Goal: Information Seeking & Learning: Learn about a topic

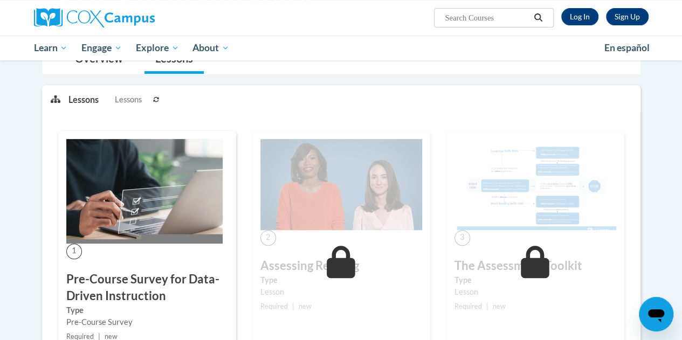
scroll to position [206, 0]
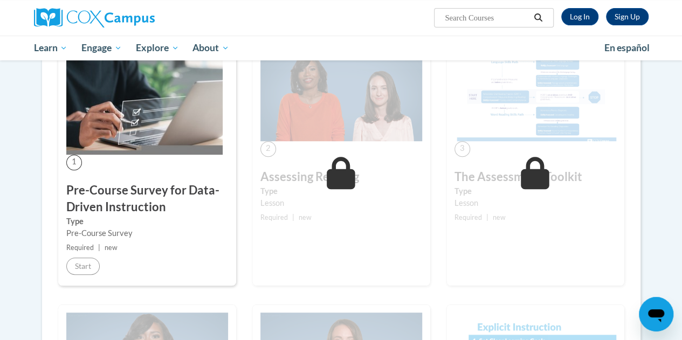
click at [76, 166] on span "1" at bounding box center [74, 163] width 16 height 16
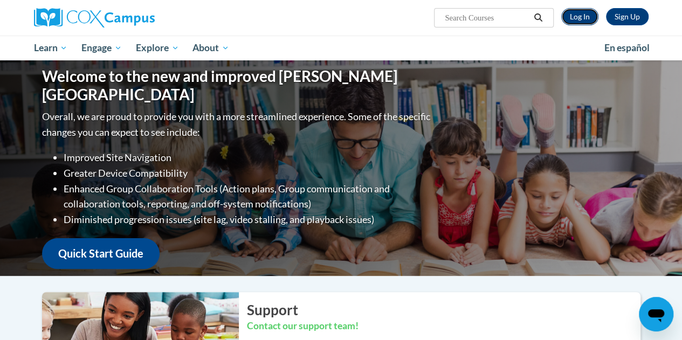
click at [588, 16] on link "Log In" at bounding box center [579, 16] width 37 height 17
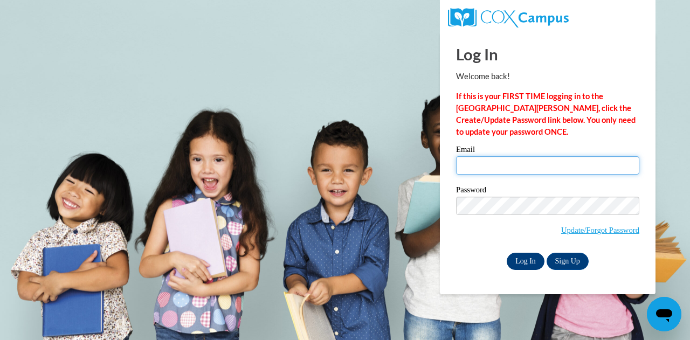
type input "[EMAIL_ADDRESS][DOMAIN_NAME]"
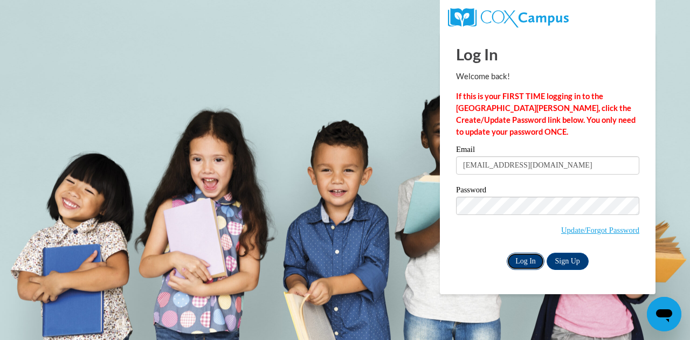
click at [527, 264] on input "Log In" at bounding box center [526, 261] width 38 height 17
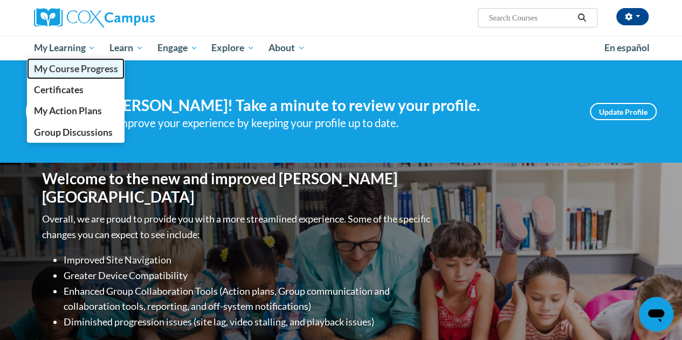
click at [88, 72] on span "My Course Progress" at bounding box center [75, 68] width 84 height 11
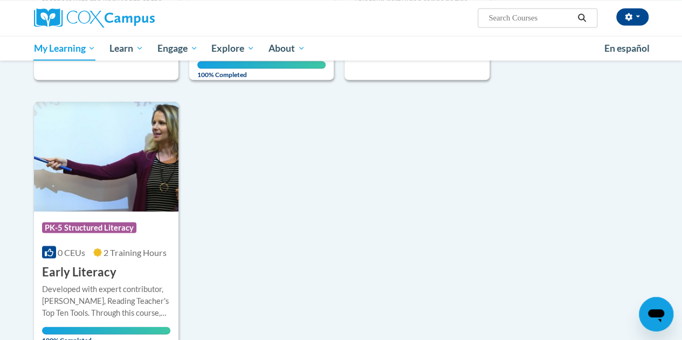
scroll to position [996, 0]
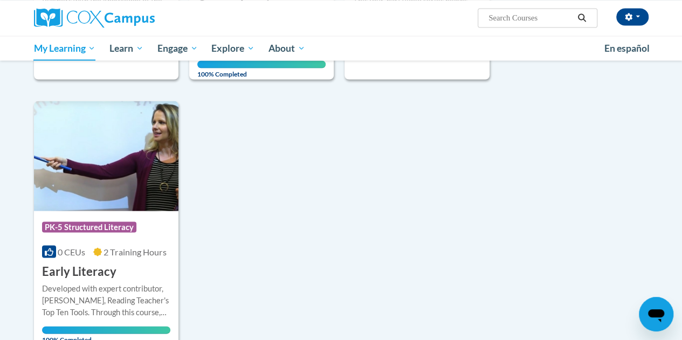
click at [523, 17] on input "Search..." at bounding box center [531, 17] width 86 height 13
type input "data"
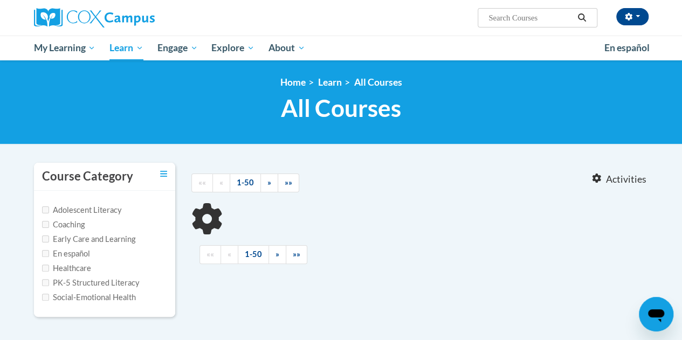
type input "data"
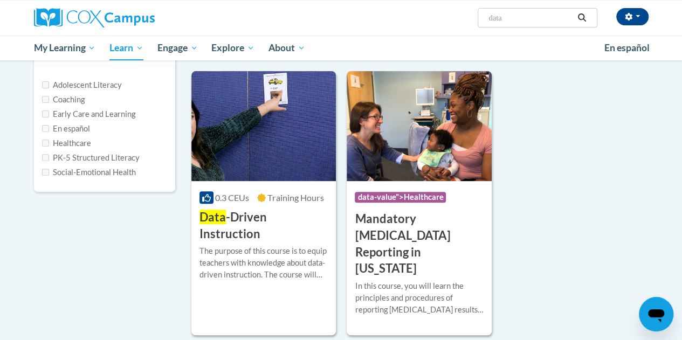
scroll to position [72, 0]
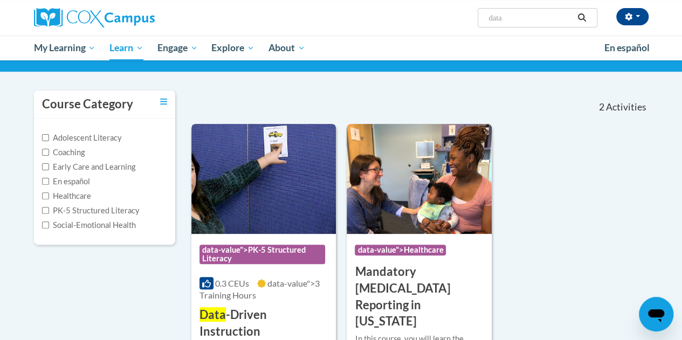
click at [249, 290] on span "data-value">3 Training Hours" at bounding box center [260, 289] width 120 height 22
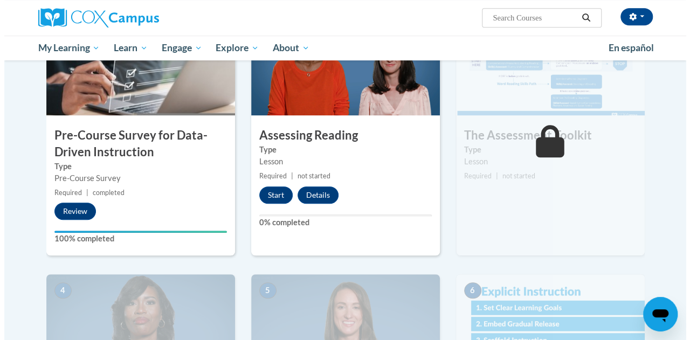
scroll to position [275, 0]
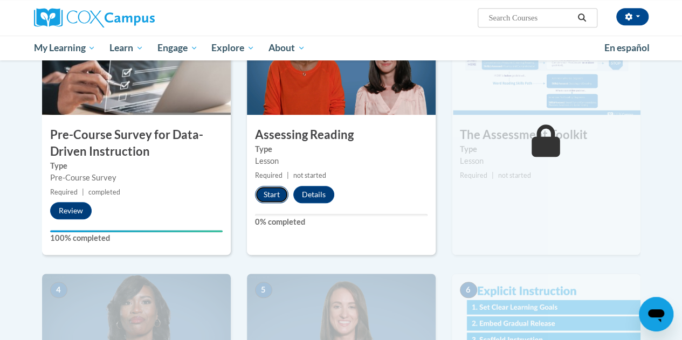
click at [271, 196] on button "Start" at bounding box center [271, 194] width 33 height 17
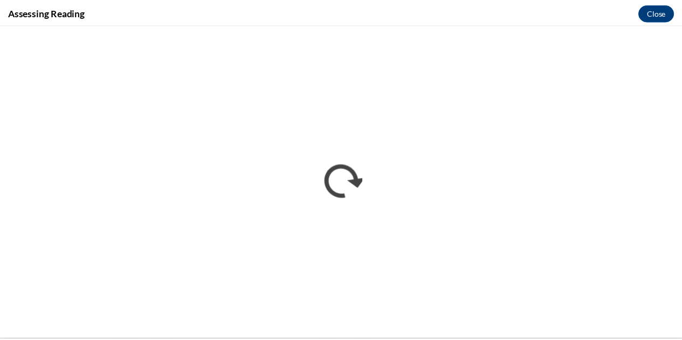
scroll to position [0, 0]
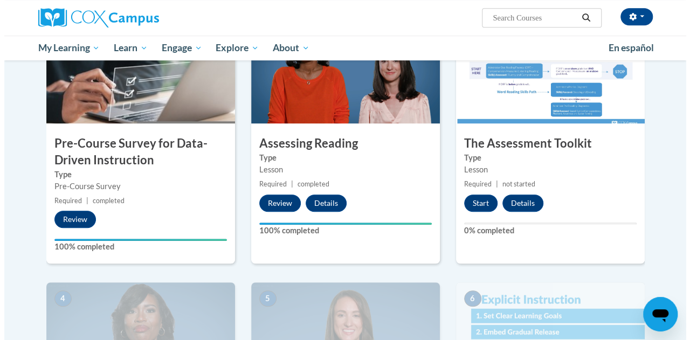
scroll to position [266, 0]
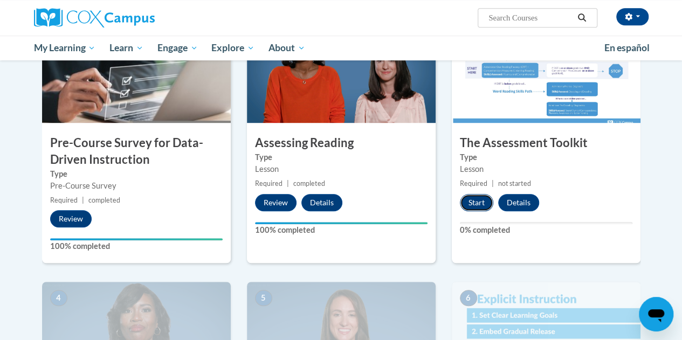
click at [469, 203] on button "Start" at bounding box center [476, 202] width 33 height 17
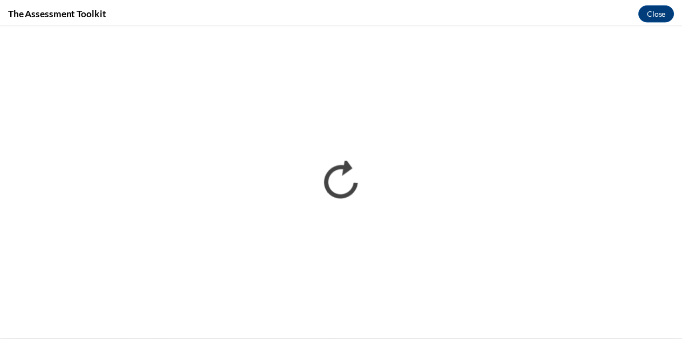
scroll to position [0, 0]
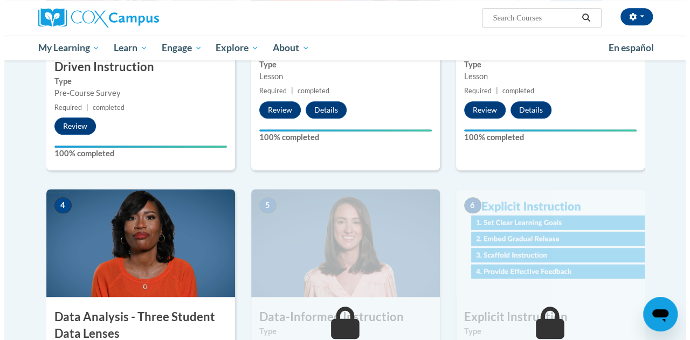
scroll to position [467, 0]
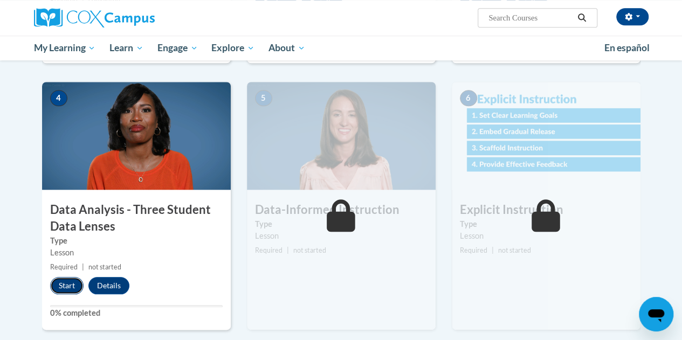
click at [67, 286] on button "Start" at bounding box center [66, 285] width 33 height 17
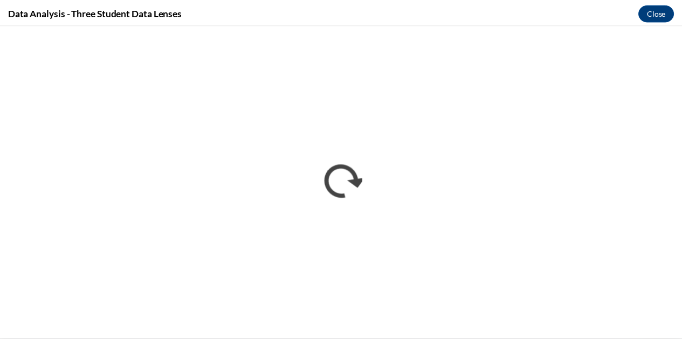
scroll to position [0, 0]
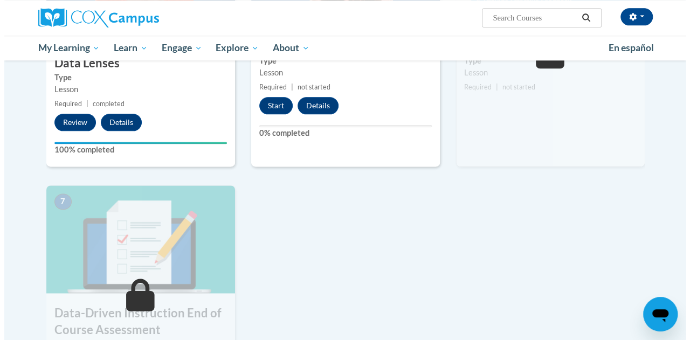
scroll to position [634, 0]
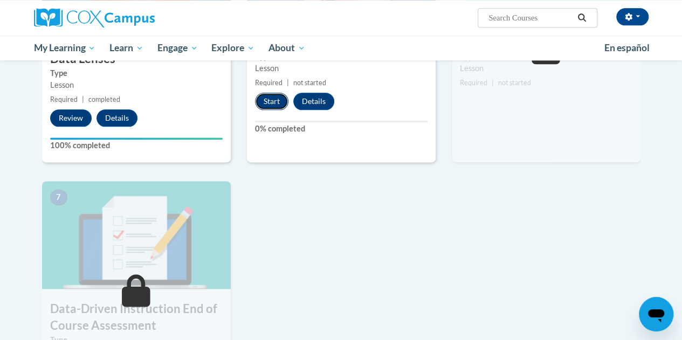
click at [279, 100] on button "Start" at bounding box center [271, 101] width 33 height 17
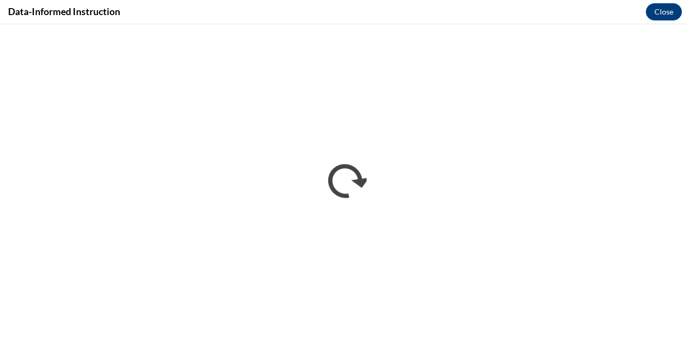
scroll to position [0, 0]
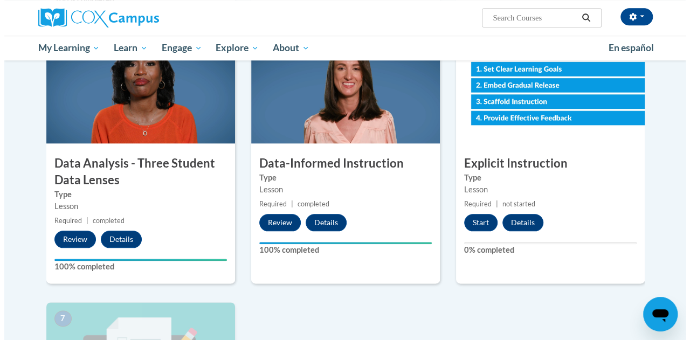
scroll to position [512, 0]
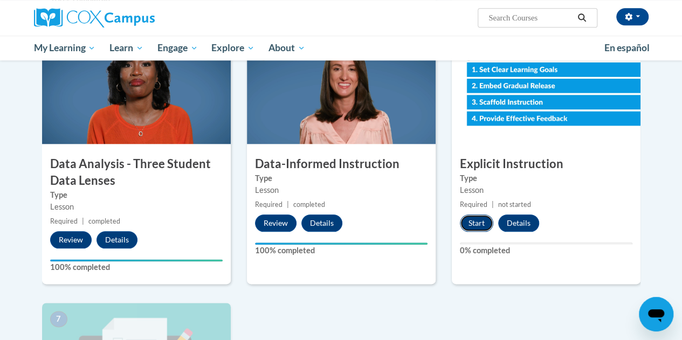
click at [477, 227] on button "Start" at bounding box center [476, 223] width 33 height 17
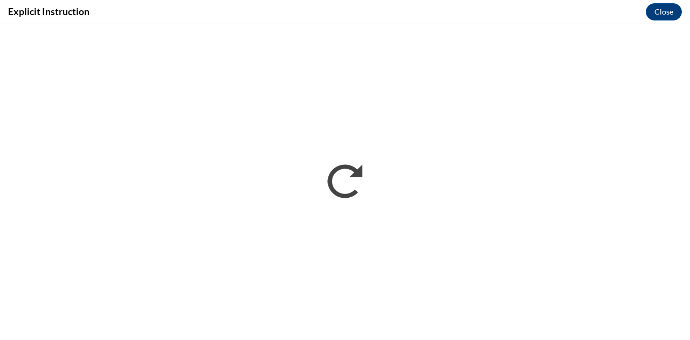
scroll to position [0, 0]
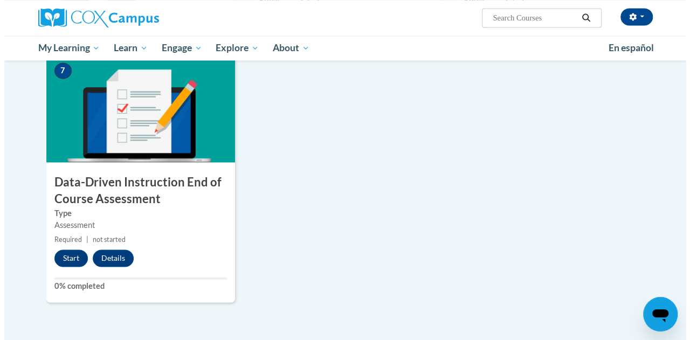
scroll to position [762, 0]
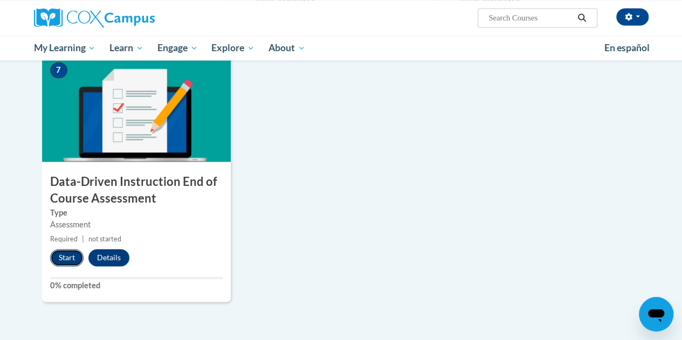
click at [70, 259] on button "Start" at bounding box center [66, 257] width 33 height 17
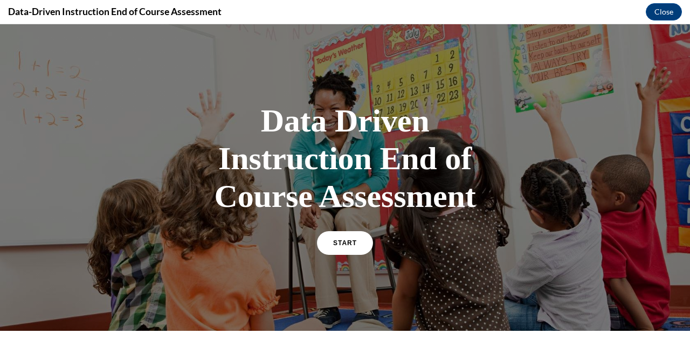
scroll to position [0, 0]
click at [330, 256] on link "START" at bounding box center [345, 243] width 59 height 25
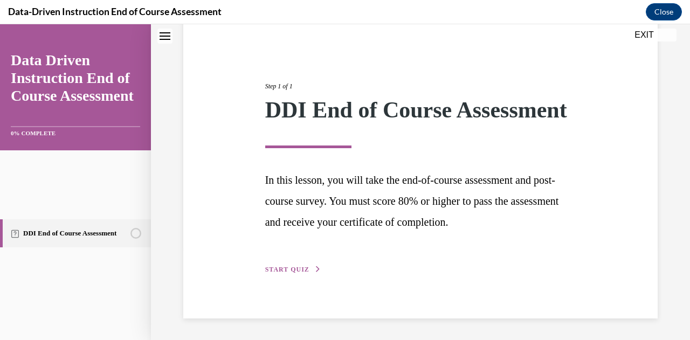
scroll to position [224, 0]
click at [310, 266] on span "START QUIZ" at bounding box center [287, 270] width 44 height 8
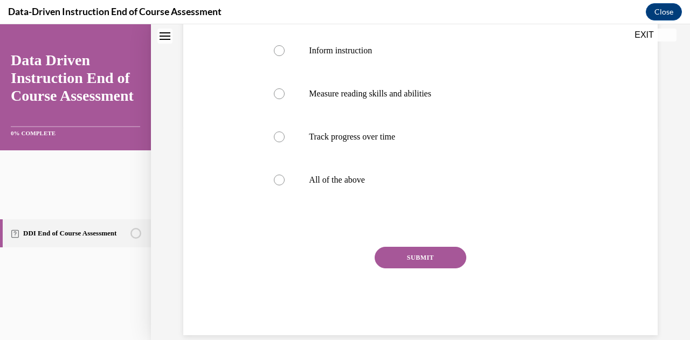
scroll to position [214, 0]
click at [376, 187] on p "All of the above" at bounding box center [430, 181] width 242 height 11
click at [285, 187] on input "All of the above" at bounding box center [279, 181] width 11 height 11
radio input "true"
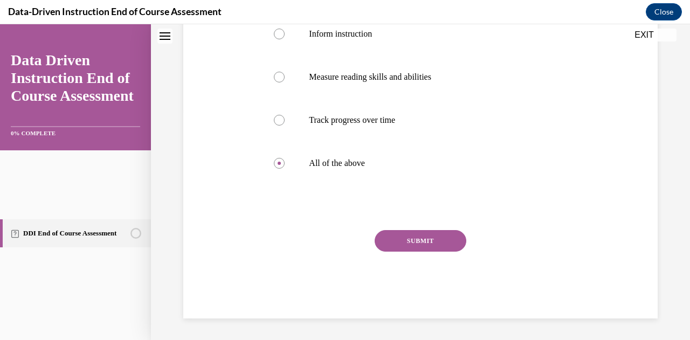
click at [412, 252] on button "SUBMIT" at bounding box center [421, 241] width 92 height 22
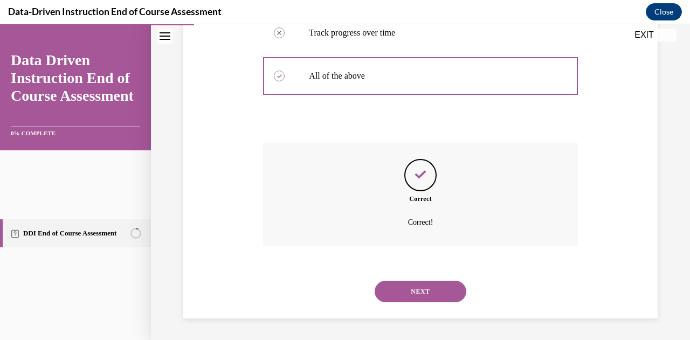
click at [420, 281] on button "NEXT" at bounding box center [421, 292] width 92 height 22
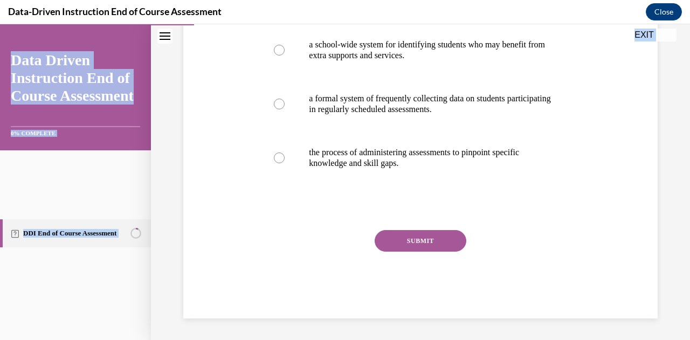
scroll to position [367, 0]
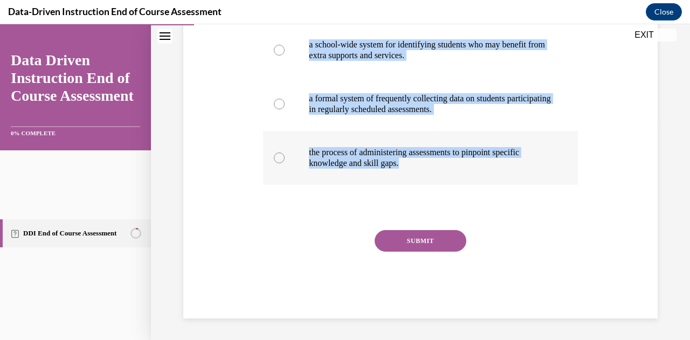
drag, startPoint x: 300, startPoint y: 60, endPoint x: 481, endPoint y: 160, distance: 206.9
click at [481, 160] on div "Question 02/12 Diagnostic assessment is: a school-wide system for identifying s…" at bounding box center [420, 123] width 314 height 389
copy div "Diagnostic assessment is: a school-wide system for identifying students who may…"
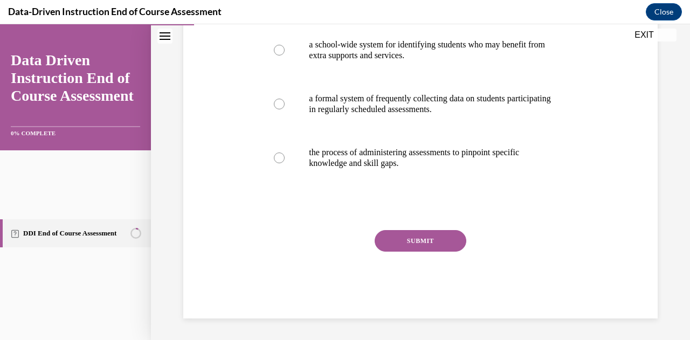
click at [267, 196] on div "Question 02/12 Diagnostic assessment is: a school-wide system for identifying s…" at bounding box center [421, 108] width 480 height 422
click at [406, 169] on p "the process of administering assessments to pinpoint specific knowledge and ski…" at bounding box center [430, 158] width 242 height 22
click at [285, 163] on input "the process of administering assessments to pinpoint specific knowledge and ski…" at bounding box center [279, 158] width 11 height 11
radio input "true"
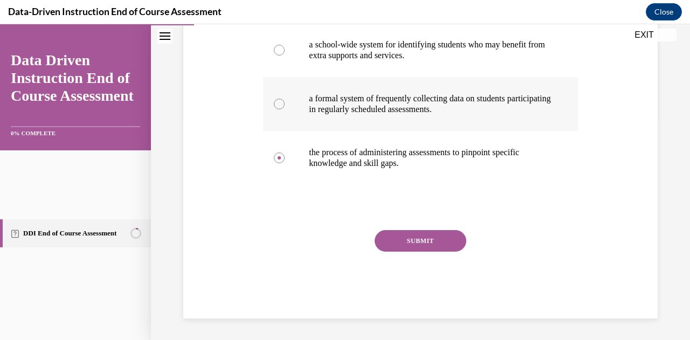
scroll to position [367, 0]
click at [426, 271] on div "SUBMIT NEXT" at bounding box center [420, 274] width 314 height 88
click at [428, 252] on button "SUBMIT" at bounding box center [421, 241] width 92 height 22
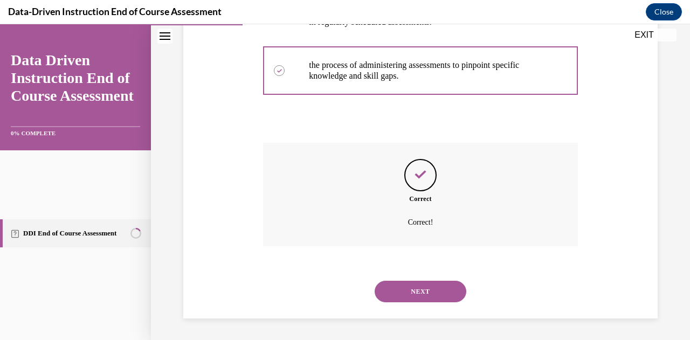
click at [438, 282] on button "NEXT" at bounding box center [421, 292] width 92 height 22
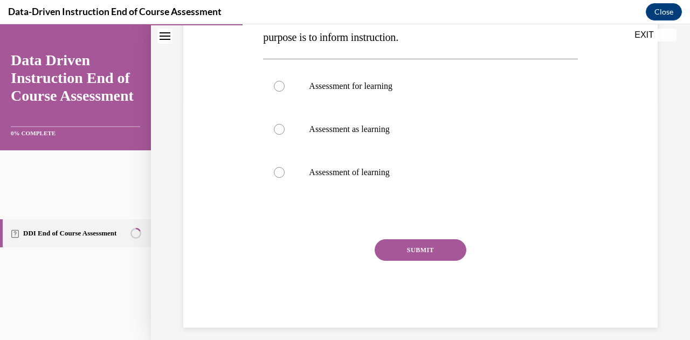
scroll to position [242, 0]
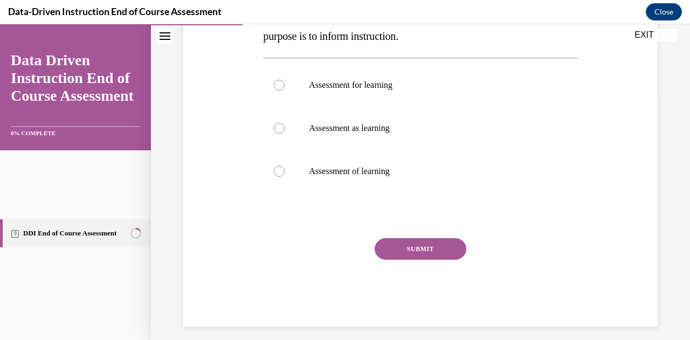
click at [302, 42] on span "_____________ takes place before and during the learning cycle. The purpose is …" at bounding box center [410, 25] width 294 height 33
drag, startPoint x: 295, startPoint y: 66, endPoint x: 469, endPoint y: 250, distance: 252.6
click at [469, 250] on div "Question 03/12 Fill in the Blank _____________ takes place before and during th…" at bounding box center [421, 101] width 480 height 451
copy div "_____________ takes place before and during the learning cycle. The purpose is …"
click at [285, 91] on div at bounding box center [279, 85] width 11 height 11
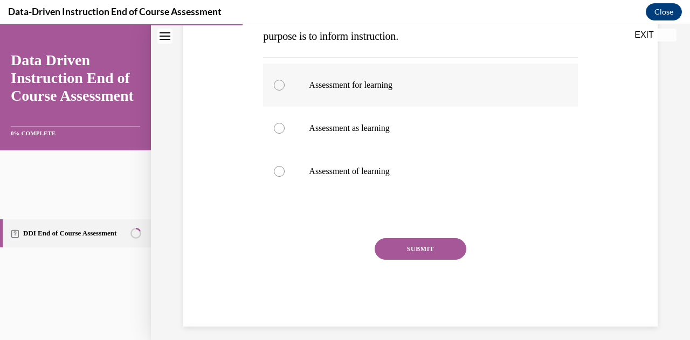
click at [285, 91] on input "Assessment for learning" at bounding box center [279, 85] width 11 height 11
radio input "true"
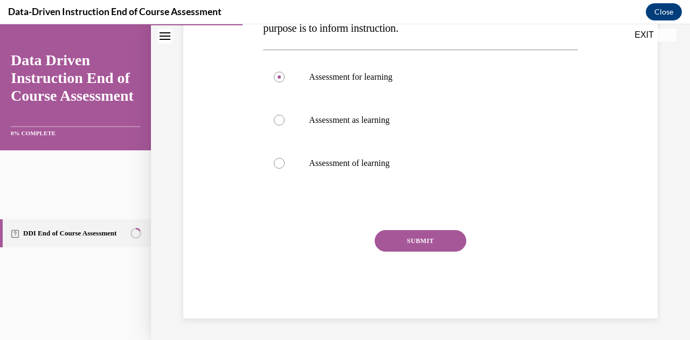
click at [432, 252] on button "SUBMIT" at bounding box center [421, 241] width 92 height 22
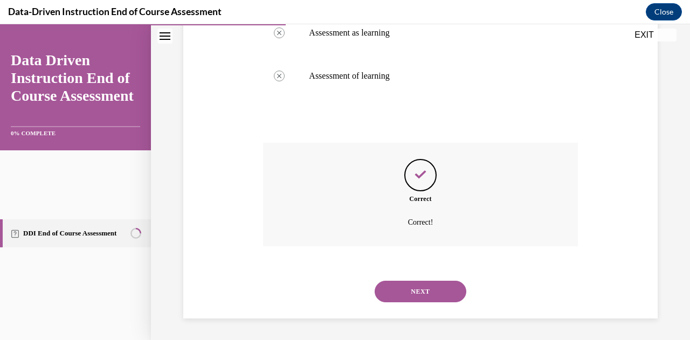
click at [432, 281] on button "NEXT" at bounding box center [421, 292] width 92 height 22
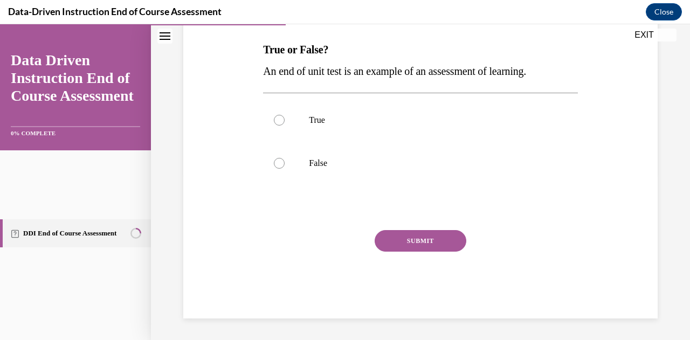
scroll to position [211, 0]
click at [381, 142] on label "True" at bounding box center [420, 120] width 314 height 43
click at [285, 126] on input "True" at bounding box center [279, 120] width 11 height 11
radio input "true"
click at [414, 252] on button "SUBMIT" at bounding box center [421, 241] width 92 height 22
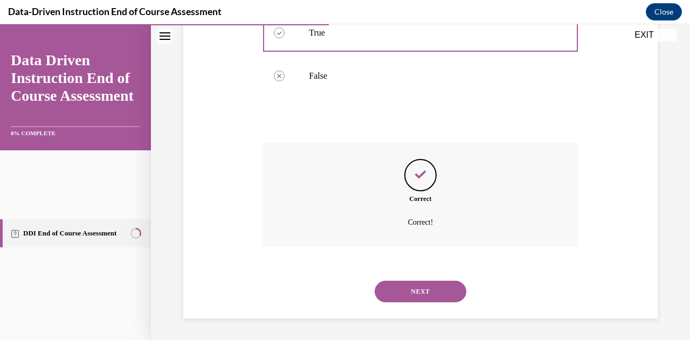
scroll to position [406, 0]
click at [441, 290] on button "NEXT" at bounding box center [421, 292] width 92 height 22
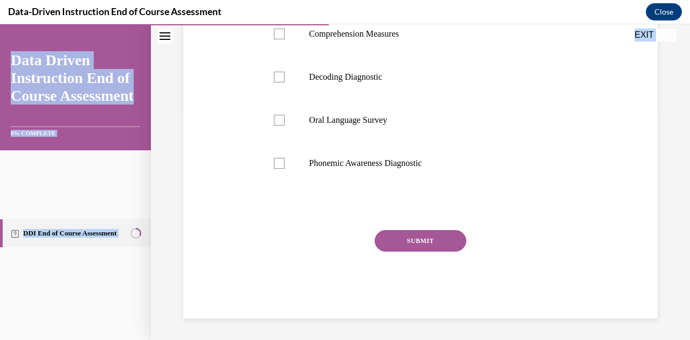
scroll to position [354, 0]
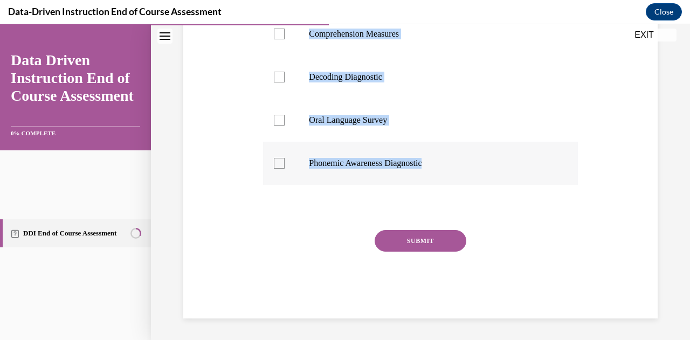
drag, startPoint x: 290, startPoint y: 78, endPoint x: 512, endPoint y: 163, distance: 238.3
click at [512, 163] on div "Question 05/12 Which assessments fall under the Word Reading Skills Path? Compr…" at bounding box center [421, 102] width 480 height 433
copy div "Which assessments fall under the Word Reading Skills Path? Comprehension Measur…"
click at [285, 72] on div at bounding box center [279, 77] width 11 height 11
click at [285, 72] on input "Decoding Diagnostic" at bounding box center [279, 77] width 11 height 11
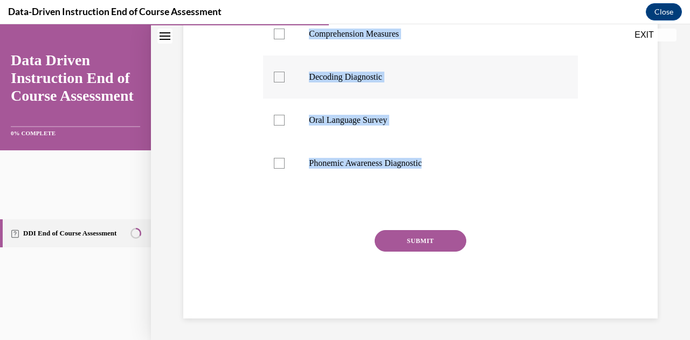
checkbox input "true"
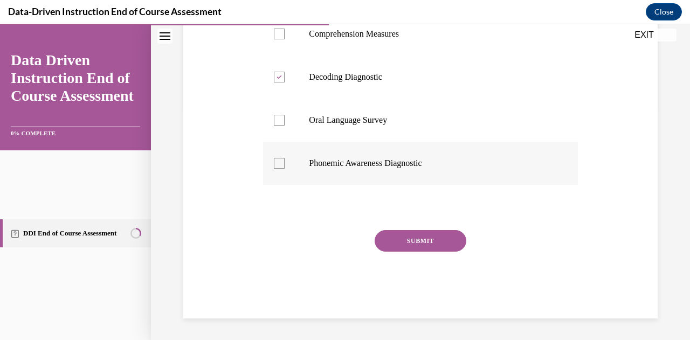
click at [285, 164] on div at bounding box center [279, 163] width 11 height 11
click at [285, 164] on input "Phonemic Awareness Diagnostic" at bounding box center [279, 163] width 11 height 11
checkbox input "true"
click at [419, 252] on button "SUBMIT" at bounding box center [421, 241] width 92 height 22
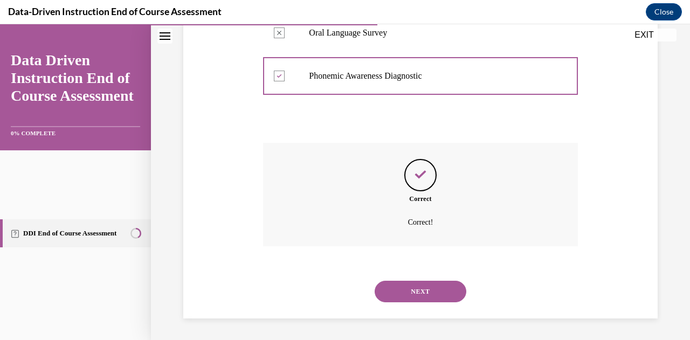
click at [424, 281] on button "NEXT" at bounding box center [421, 292] width 92 height 22
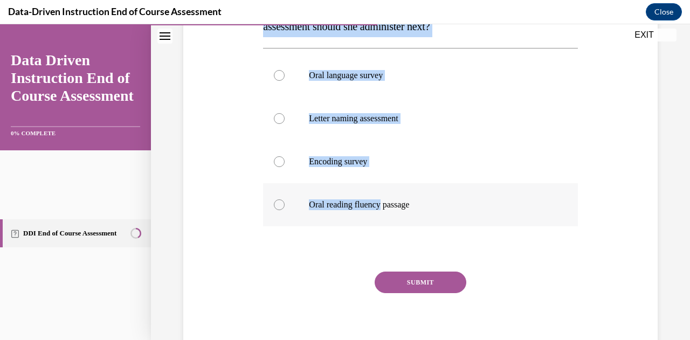
scroll to position [235, 0]
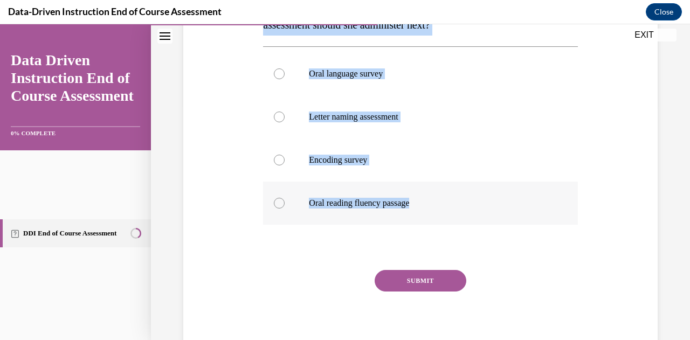
drag, startPoint x: 282, startPoint y: 68, endPoint x: 491, endPoint y: 316, distance: 324.2
click at [491, 316] on div "Question 06/12 Mrs. Lee administered a diagnostic decoding assessment to her st…" at bounding box center [421, 121] width 480 height 476
copy div "Mrs. Lee administered a diagnostic decoding assessment to her student. Her stud…"
click at [257, 170] on div "Question 06/12 Mrs. Lee administered a diagnostic decoding assessment to her st…" at bounding box center [421, 121] width 480 height 476
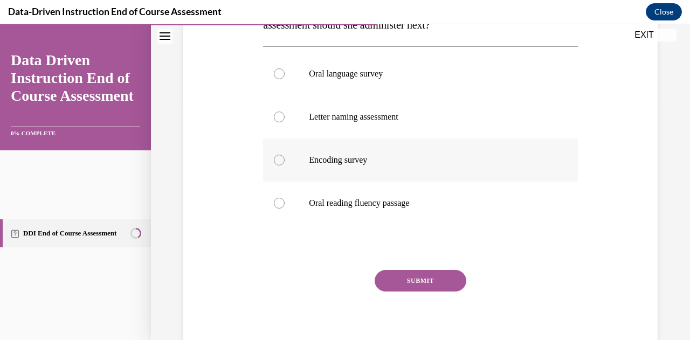
click at [285, 166] on div at bounding box center [279, 160] width 11 height 11
click at [285, 166] on input "Encoding survey" at bounding box center [279, 160] width 11 height 11
radio input "true"
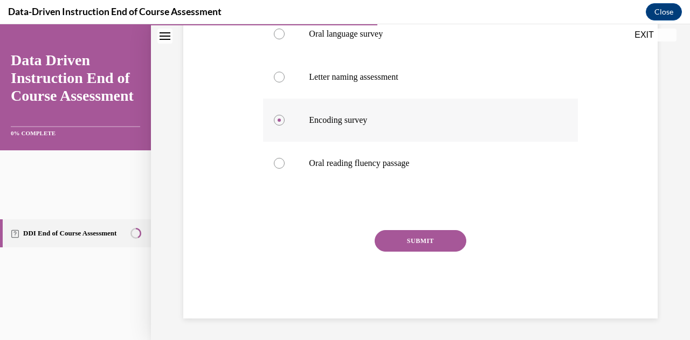
scroll to position [378, 0]
click at [411, 252] on button "SUBMIT" at bounding box center [421, 241] width 92 height 22
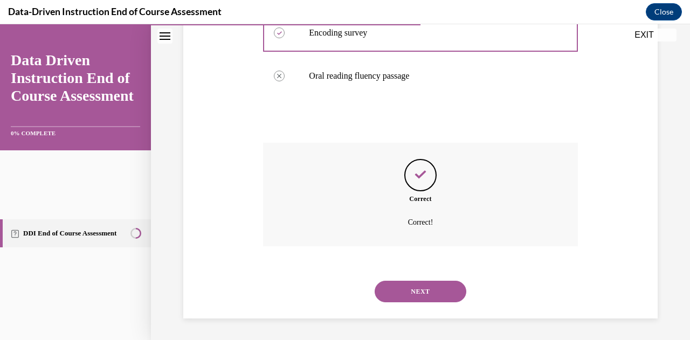
click at [421, 281] on button "NEXT" at bounding box center [421, 292] width 92 height 22
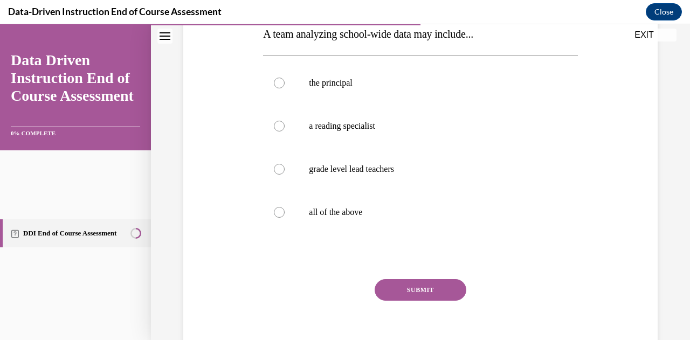
scroll to position [183, 0]
click at [389, 234] on label "all of the above" at bounding box center [420, 211] width 314 height 43
click at [285, 217] on input "all of the above" at bounding box center [279, 212] width 11 height 11
radio input "true"
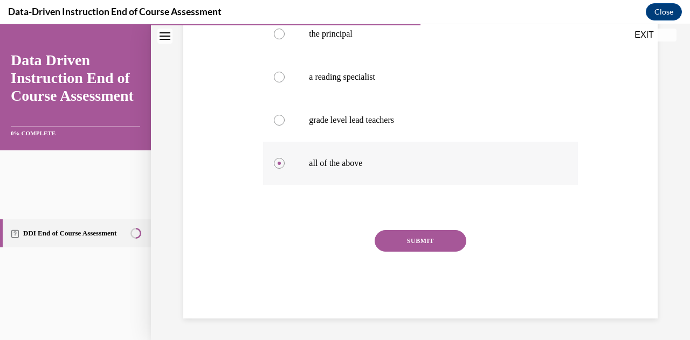
scroll to position [277, 0]
click at [419, 252] on button "SUBMIT" at bounding box center [421, 241] width 92 height 22
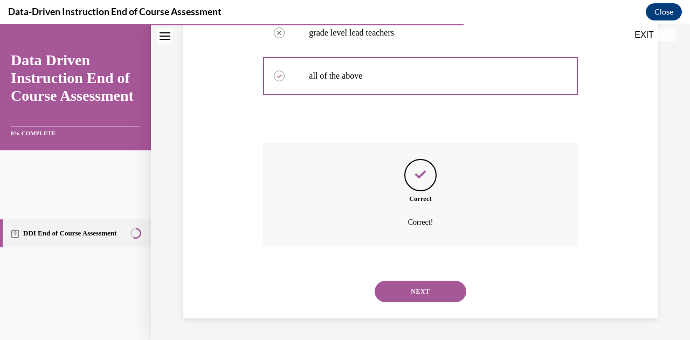
click at [413, 303] on button "NEXT" at bounding box center [421, 292] width 92 height 22
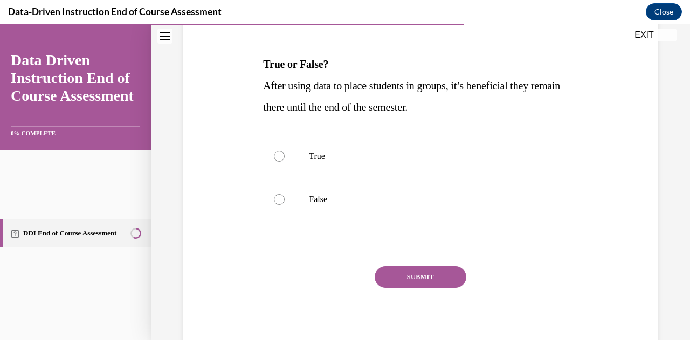
scroll to position [152, 0]
click at [361, 221] on label "False" at bounding box center [420, 199] width 314 height 43
click at [285, 205] on input "False" at bounding box center [279, 199] width 11 height 11
radio input "true"
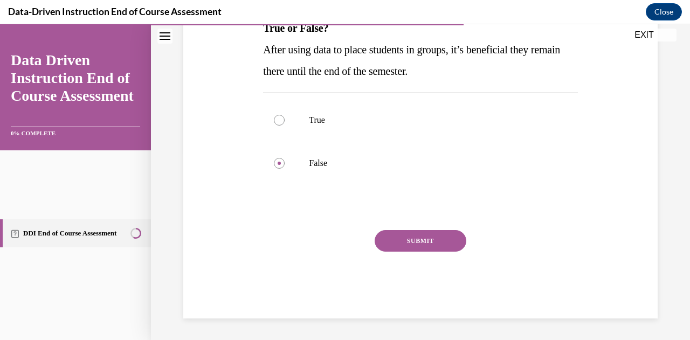
click at [410, 252] on button "SUBMIT" at bounding box center [421, 241] width 92 height 22
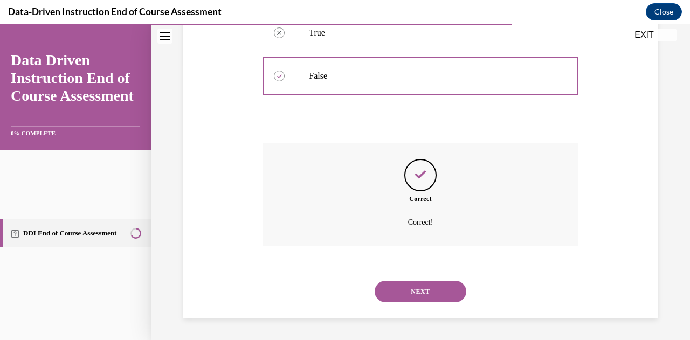
click at [426, 281] on button "NEXT" at bounding box center [421, 292] width 92 height 22
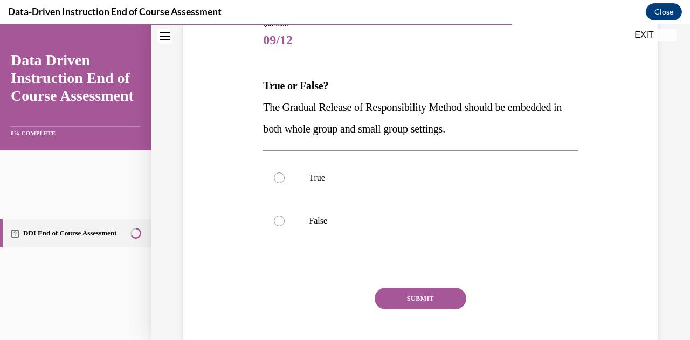
scroll to position [140, 0]
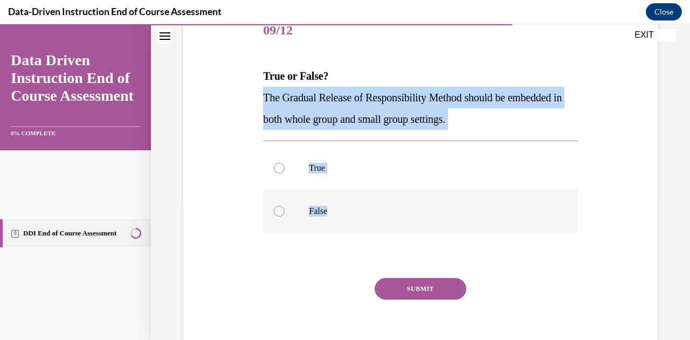
drag, startPoint x: 297, startPoint y: 145, endPoint x: 412, endPoint y: 277, distance: 175.1
click at [412, 277] on div "Question 09/12 True or False? The Gradual Release of Responsibility Method shou…" at bounding box center [421, 180] width 320 height 373
copy div "The Gradual Release of Responsibility Method should be embedded in both whole g…"
click at [285, 174] on div at bounding box center [279, 168] width 11 height 11
click at [285, 174] on input "True" at bounding box center [279, 168] width 11 height 11
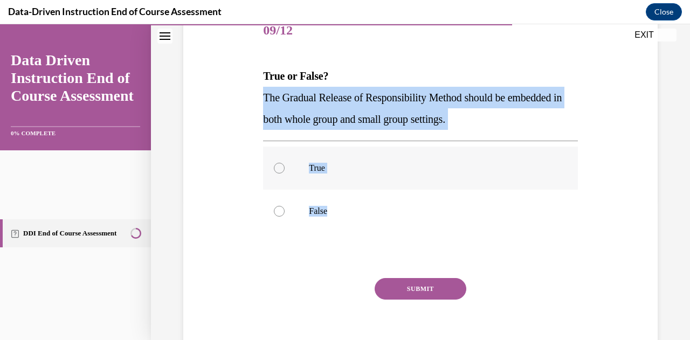
radio input "true"
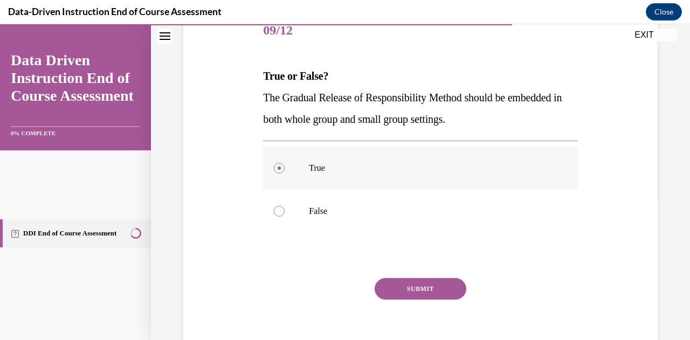
scroll to position [261, 0]
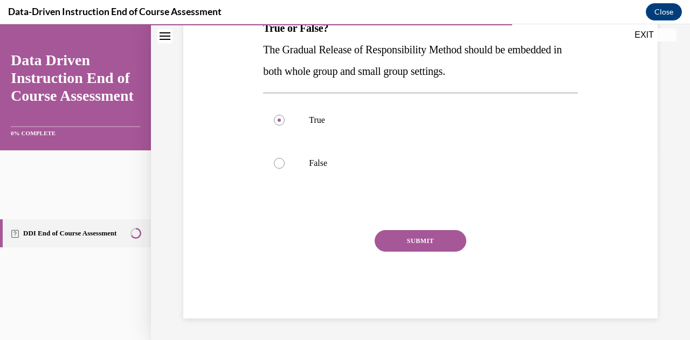
click at [398, 249] on button "SUBMIT" at bounding box center [421, 241] width 92 height 22
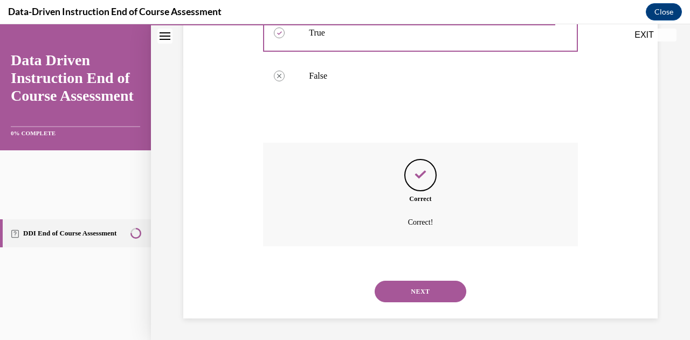
scroll to position [410, 0]
click at [409, 281] on button "NEXT" at bounding box center [421, 292] width 92 height 22
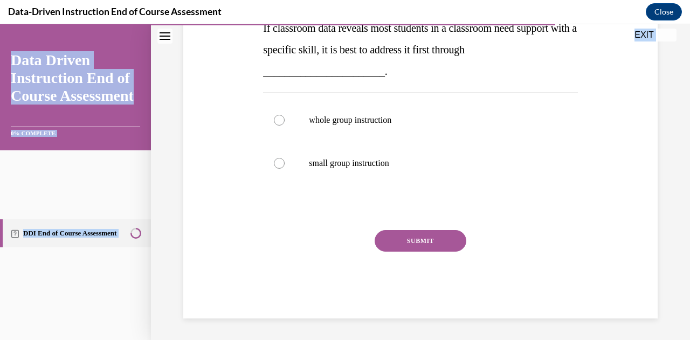
scroll to position [376, 0]
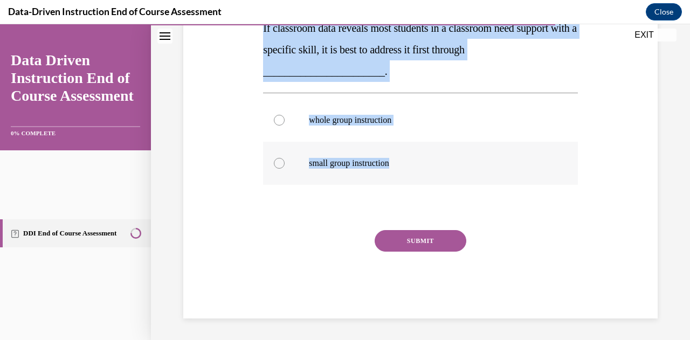
drag, startPoint x: 286, startPoint y: 168, endPoint x: 470, endPoint y: 164, distance: 184.0
click at [470, 164] on div "Question 10/12 Fill in the bank If classroom data reveals most students in a cl…" at bounding box center [421, 93] width 480 height 451
copy div "If classroom data reveals most students in a classroom need support with a spec…"
click at [285, 115] on div at bounding box center [279, 120] width 11 height 11
click at [285, 115] on input "whole group instruction" at bounding box center [279, 120] width 11 height 11
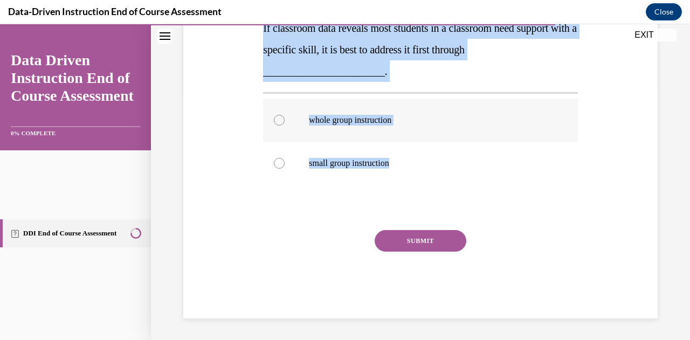
radio input "true"
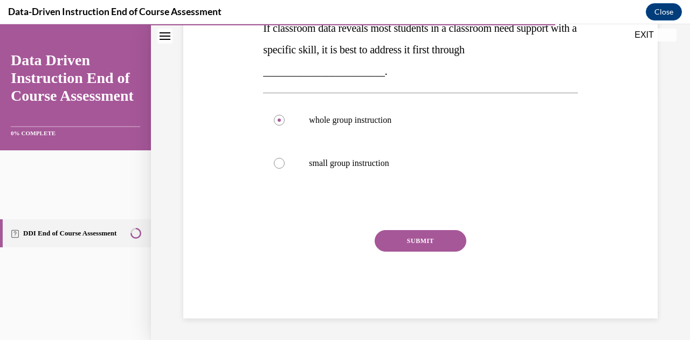
click at [432, 252] on button "SUBMIT" at bounding box center [421, 241] width 92 height 22
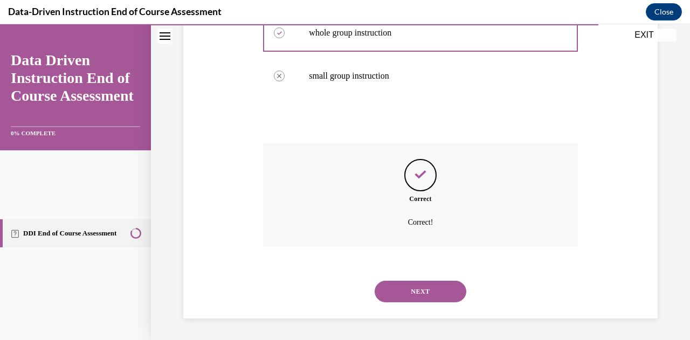
click at [434, 281] on button "NEXT" at bounding box center [421, 292] width 92 height 22
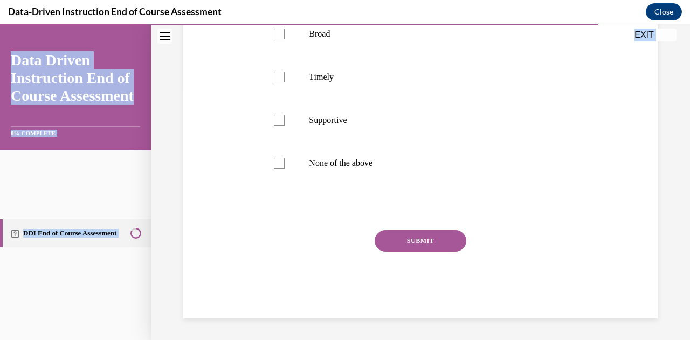
scroll to position [346, 0]
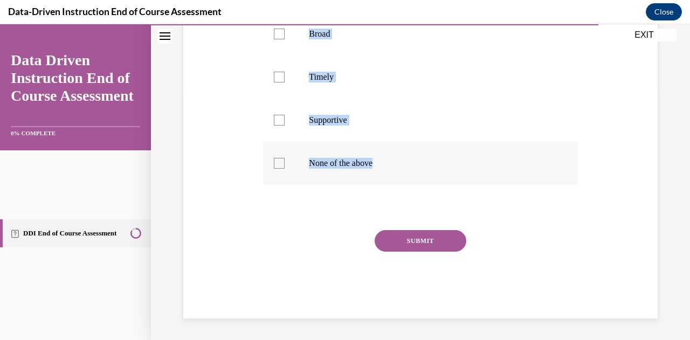
drag, startPoint x: 297, startPoint y: 102, endPoint x: 446, endPoint y: 165, distance: 162.0
click at [446, 165] on div "Question 11/12 Which of the following are characteristics of effective correcti…" at bounding box center [421, 100] width 320 height 438
copy div "Which of the following are characteristics of effective corrective feedback? Br…"
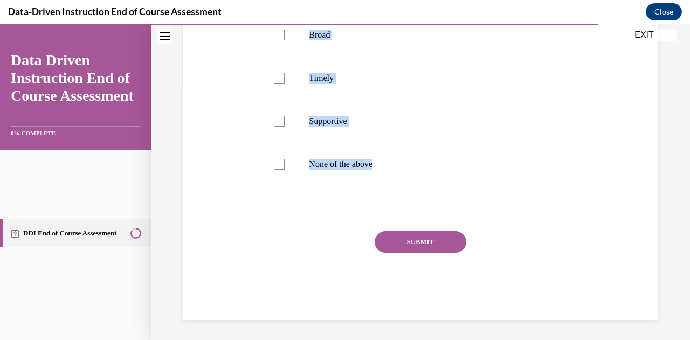
click at [267, 120] on div "Question 11/12 Which of the following are characteristics of effective correcti…" at bounding box center [421, 93] width 480 height 454
click at [285, 84] on div at bounding box center [279, 78] width 11 height 11
click at [285, 84] on input "Timely" at bounding box center [279, 78] width 11 height 11
checkbox input "true"
click at [285, 127] on div at bounding box center [279, 121] width 11 height 11
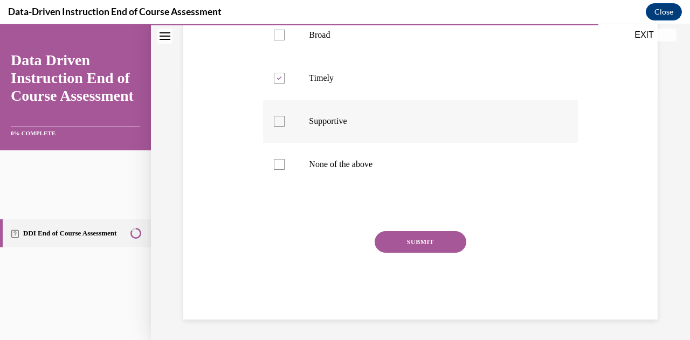
click at [285, 127] on input "Supportive" at bounding box center [279, 121] width 11 height 11
checkbox input "true"
click at [420, 252] on button "SUBMIT" at bounding box center [421, 241] width 92 height 22
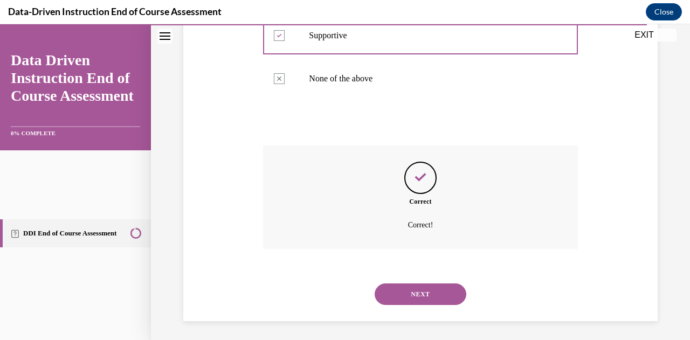
scroll to position [495, 0]
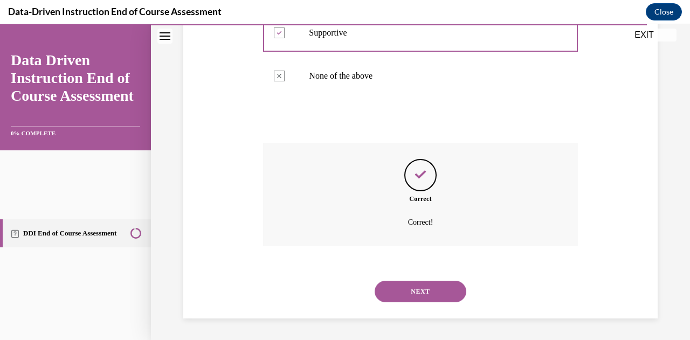
click at [425, 281] on button "NEXT" at bounding box center [421, 292] width 92 height 22
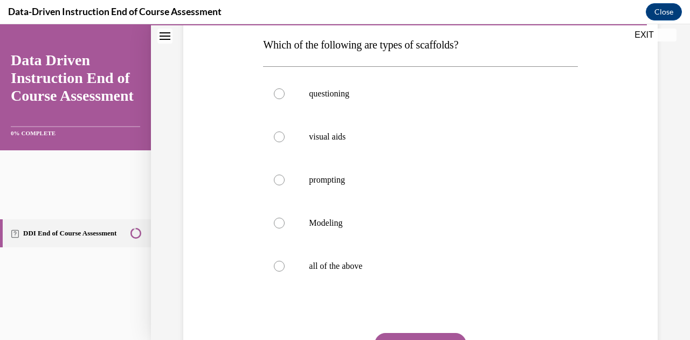
scroll to position [173, 0]
click at [254, 90] on div "Question 12/12 Which of the following are types of scaffolds? questioning visua…" at bounding box center [421, 183] width 480 height 476
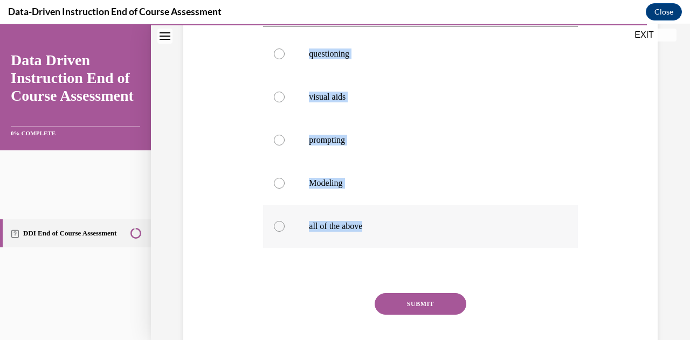
drag, startPoint x: 287, startPoint y: 43, endPoint x: 449, endPoint y: 325, distance: 325.7
click at [449, 325] on div "Question 12/12 Which of the following are types of scaffolds? questioning visua…" at bounding box center [421, 144] width 480 height 476
copy div "Which of the following are types of scaffolds? questioning visual aids promptin…"
click at [227, 229] on div "Question 12/12 Which of the following are types of scaffolds? questioning visua…" at bounding box center [421, 144] width 480 height 476
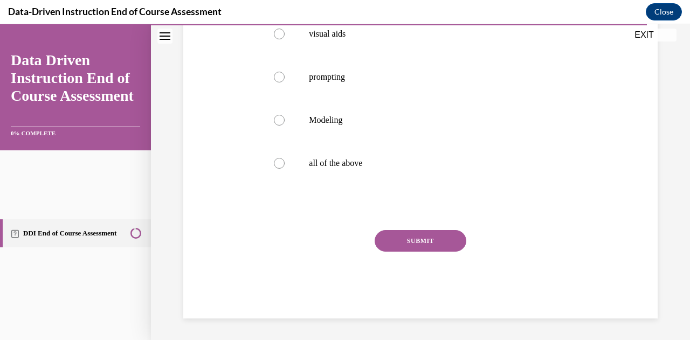
scroll to position [309, 0]
click at [328, 185] on label "all of the above" at bounding box center [420, 163] width 314 height 43
click at [285, 169] on input "all of the above" at bounding box center [279, 163] width 11 height 11
radio input "true"
click at [420, 252] on button "SUBMIT" at bounding box center [421, 241] width 92 height 22
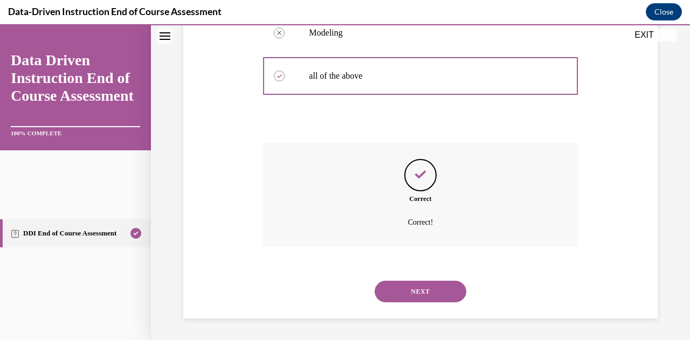
click at [435, 285] on button "NEXT" at bounding box center [421, 292] width 92 height 22
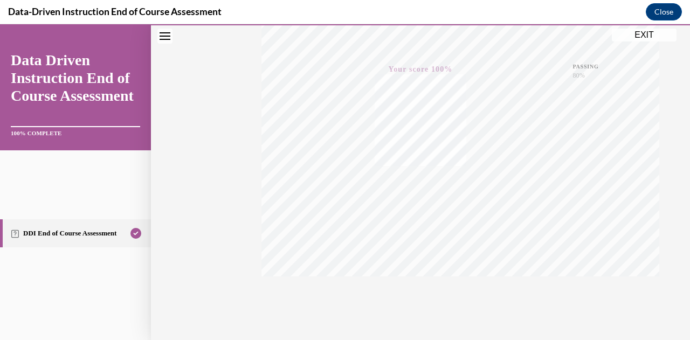
scroll to position [374, 0]
drag, startPoint x: 629, startPoint y: 39, endPoint x: 484, endPoint y: 145, distance: 179.1
click at [629, 39] on button "EXIT" at bounding box center [644, 35] width 65 height 13
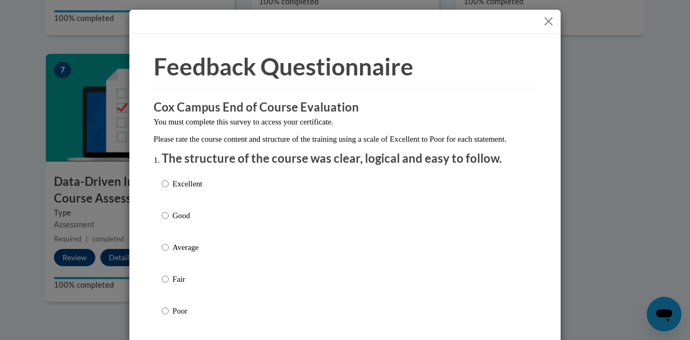
click at [182, 254] on p "Average" at bounding box center [188, 248] width 30 height 12
click at [169, 254] on input "Average" at bounding box center [165, 248] width 7 height 12
radio input "true"
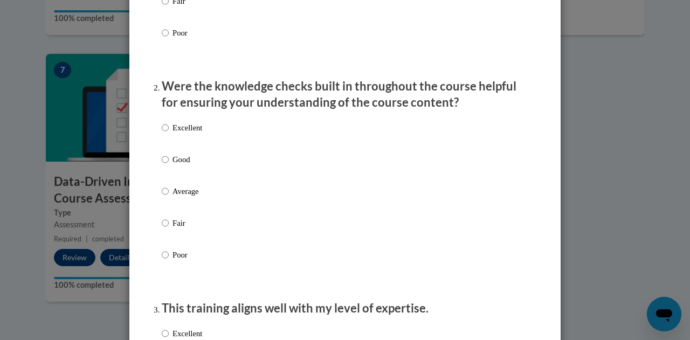
scroll to position [278, 0]
click at [181, 198] on p "Average" at bounding box center [188, 192] width 30 height 12
click at [169, 198] on input "Average" at bounding box center [165, 192] width 7 height 12
radio input "true"
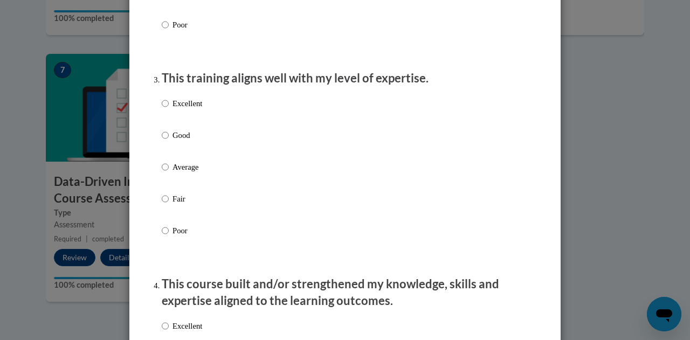
click at [184, 173] on p "Average" at bounding box center [188, 167] width 30 height 12
click at [169, 173] on input "Average" at bounding box center [165, 167] width 7 height 12
radio input "true"
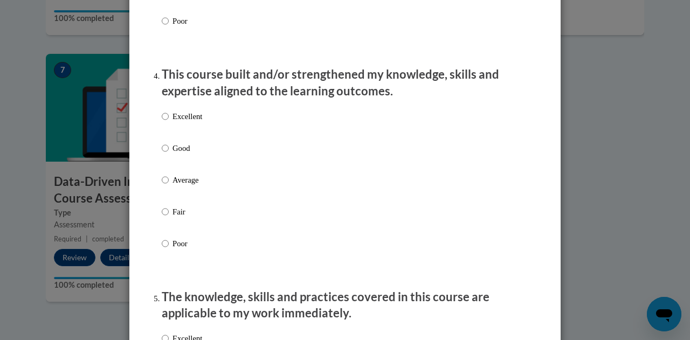
scroll to position [719, 0]
click at [184, 197] on label "Average" at bounding box center [182, 188] width 40 height 29
click at [169, 186] on input "Average" at bounding box center [165, 180] width 7 height 12
radio input "true"
click at [184, 197] on label "Average" at bounding box center [182, 188] width 40 height 29
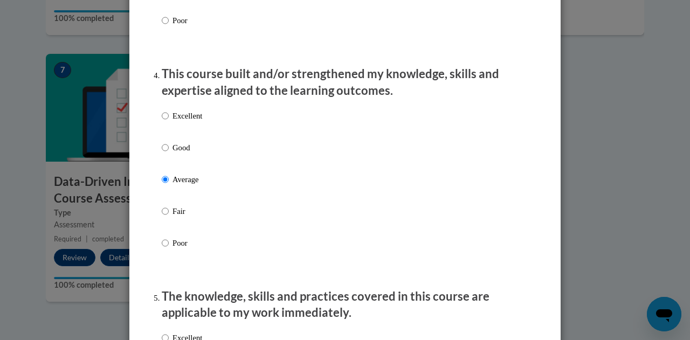
click at [169, 186] on input "Average" at bounding box center [165, 180] width 7 height 12
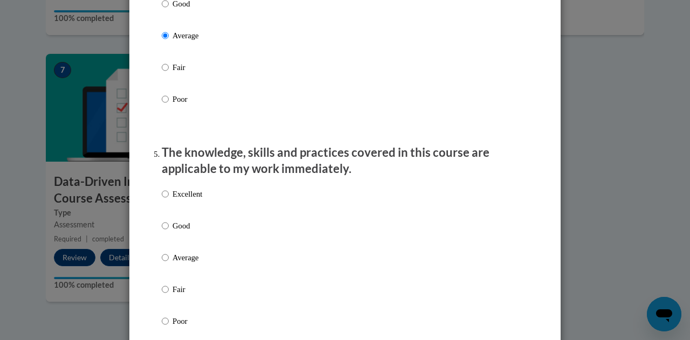
scroll to position [972, 0]
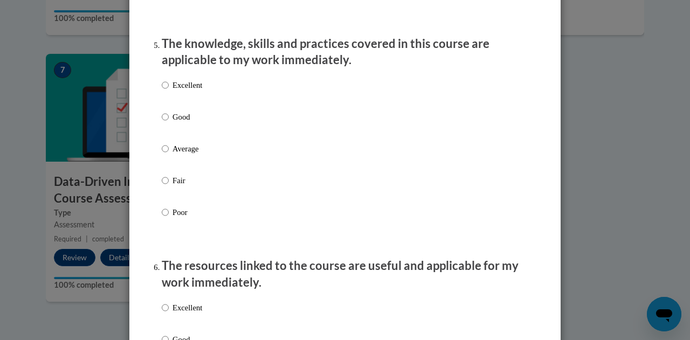
click at [189, 155] on p "Average" at bounding box center [188, 149] width 30 height 12
click at [169, 155] on input "Average" at bounding box center [165, 149] width 7 height 12
radio input "true"
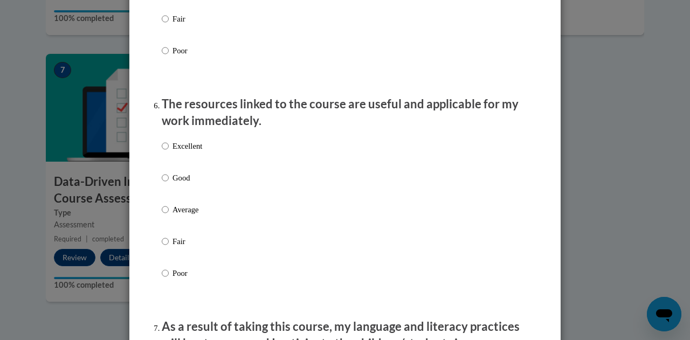
scroll to position [1165, 0]
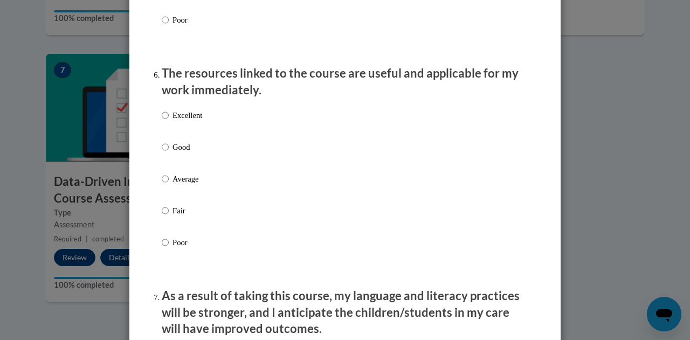
click at [181, 185] on p "Average" at bounding box center [188, 179] width 30 height 12
click at [169, 185] on input "Average" at bounding box center [165, 179] width 7 height 12
radio input "true"
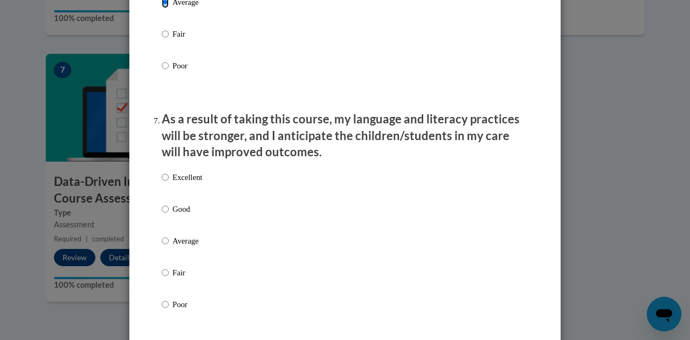
scroll to position [1343, 0]
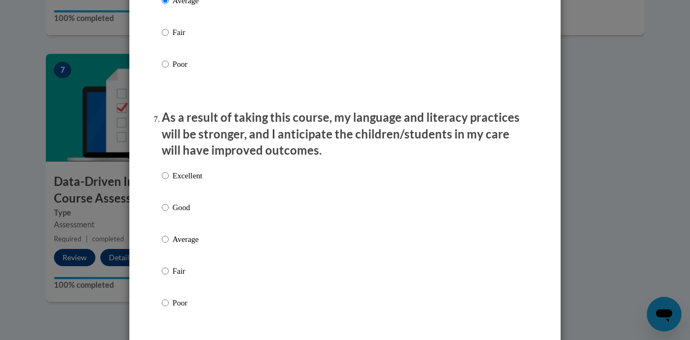
click at [181, 245] on p "Average" at bounding box center [188, 240] width 30 height 12
click at [169, 245] on input "Average" at bounding box center [165, 240] width 7 height 12
radio input "true"
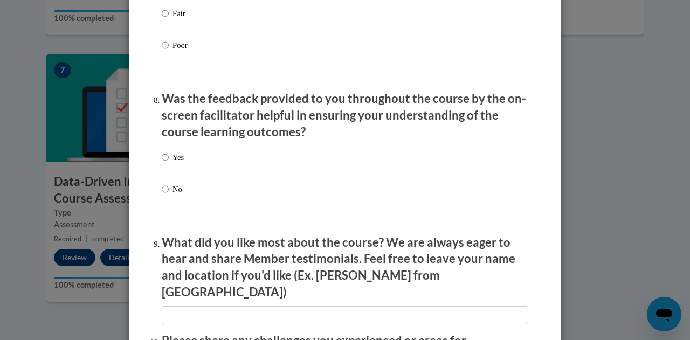
scroll to position [1601, 0]
click at [173, 195] on p "No" at bounding box center [178, 189] width 11 height 12
click at [169, 195] on input "No" at bounding box center [165, 189] width 7 height 12
radio input "true"
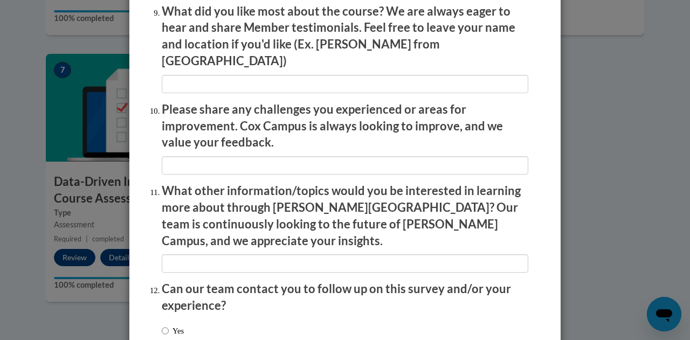
scroll to position [1902, 0]
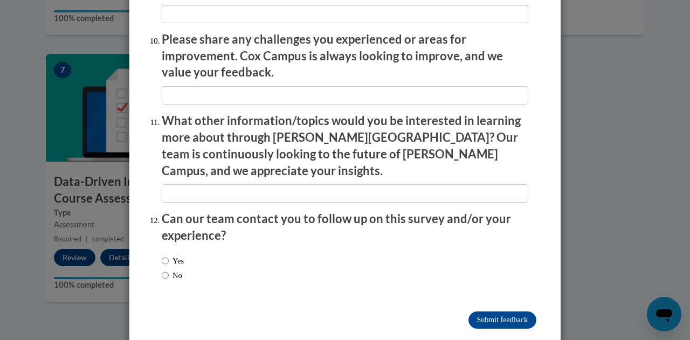
click at [172, 270] on label "No" at bounding box center [172, 276] width 20 height 12
click at [169, 270] on input "No" at bounding box center [165, 276] width 7 height 12
radio input "true"
click at [476, 312] on input "Submit feedback" at bounding box center [503, 320] width 68 height 17
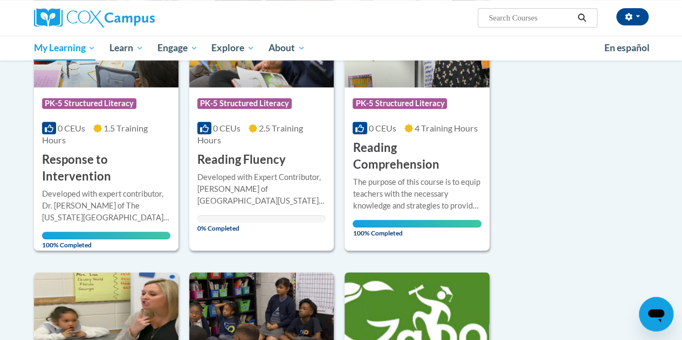
scroll to position [509, 0]
